Goal: Navigation & Orientation: Find specific page/section

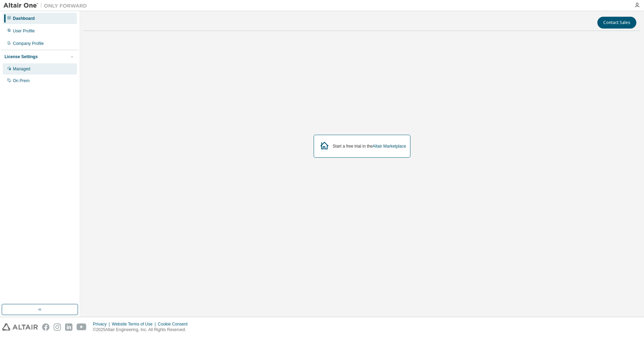
click at [34, 73] on div "Managed" at bounding box center [40, 68] width 74 height 11
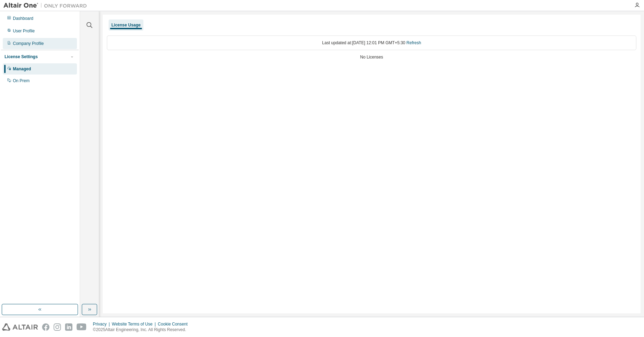
click at [27, 40] on div "Company Profile" at bounding box center [40, 43] width 74 height 11
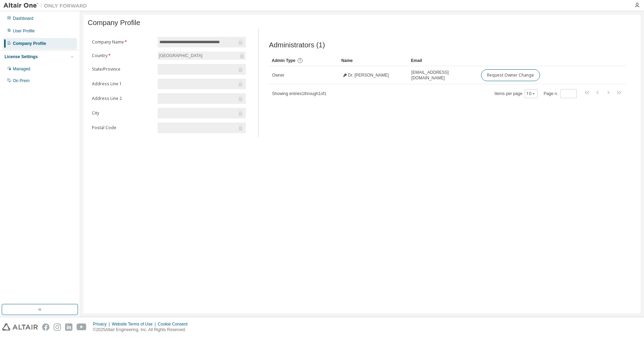
click at [26, 42] on div "Company Profile" at bounding box center [29, 44] width 33 height 6
click at [27, 31] on div "User Profile" at bounding box center [24, 31] width 22 height 6
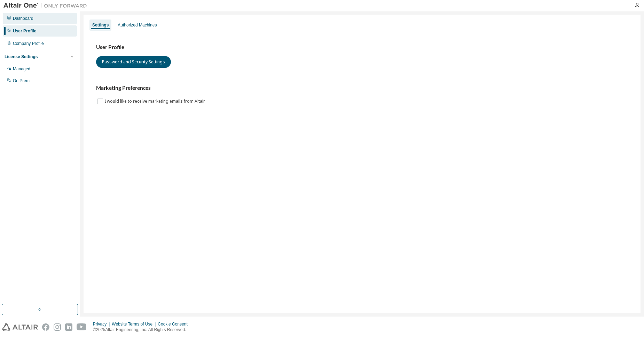
click at [49, 23] on div "Dashboard" at bounding box center [40, 18] width 74 height 11
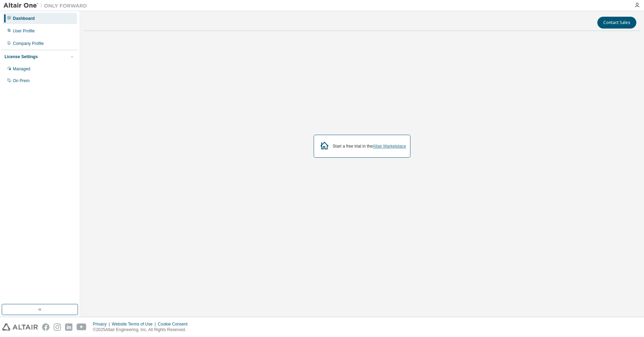
click at [385, 145] on link "Altair Marketplace" at bounding box center [388, 146] width 33 height 5
click at [49, 66] on div "Managed" at bounding box center [40, 68] width 74 height 11
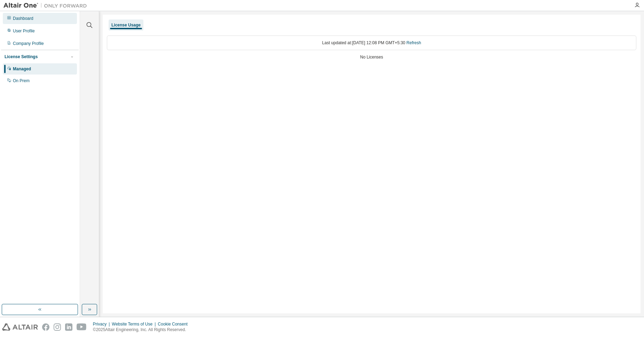
click at [40, 21] on div "Dashboard" at bounding box center [40, 18] width 74 height 11
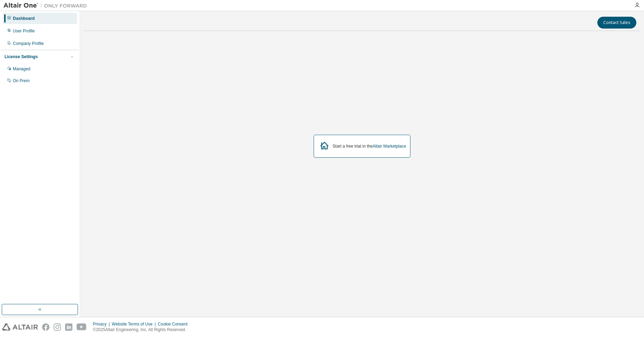
click at [395, 141] on div "Start a free trial in the Altair Marketplace" at bounding box center [362, 146] width 97 height 23
click at [392, 147] on link "Altair Marketplace" at bounding box center [388, 146] width 33 height 5
